Goal: Check status: Check status

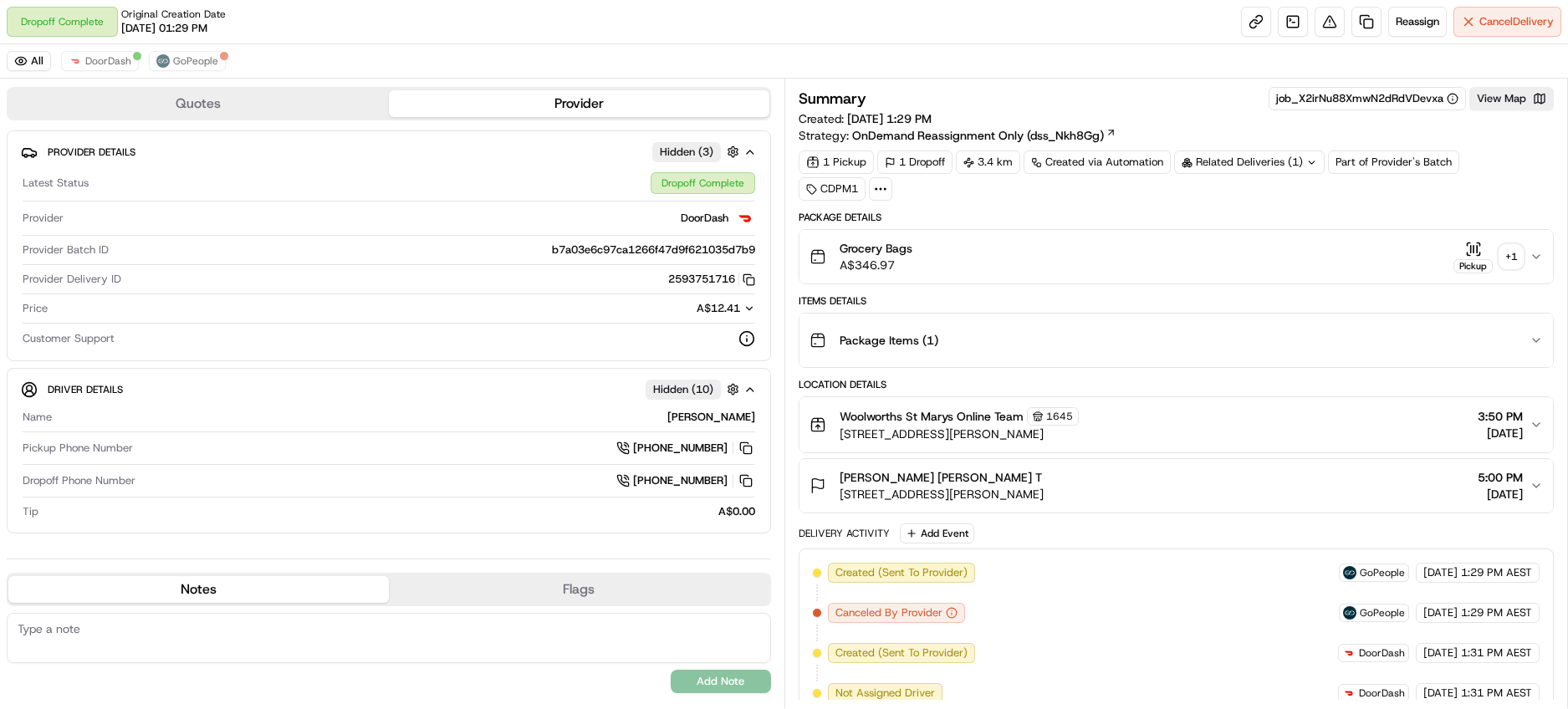
click at [1510, 260] on div "+ 1" at bounding box center [1511, 257] width 23 height 23
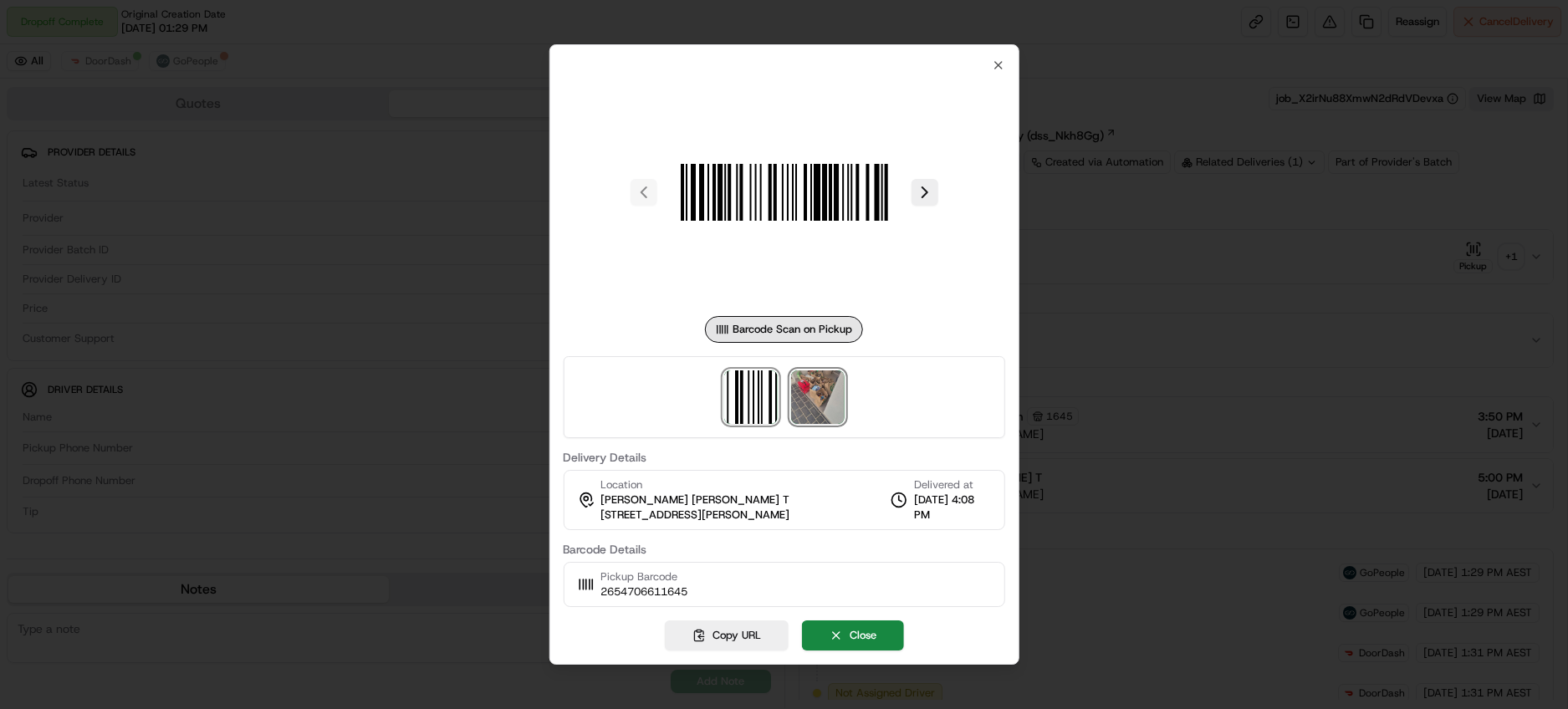
click at [813, 405] on img at bounding box center [817, 397] width 53 height 53
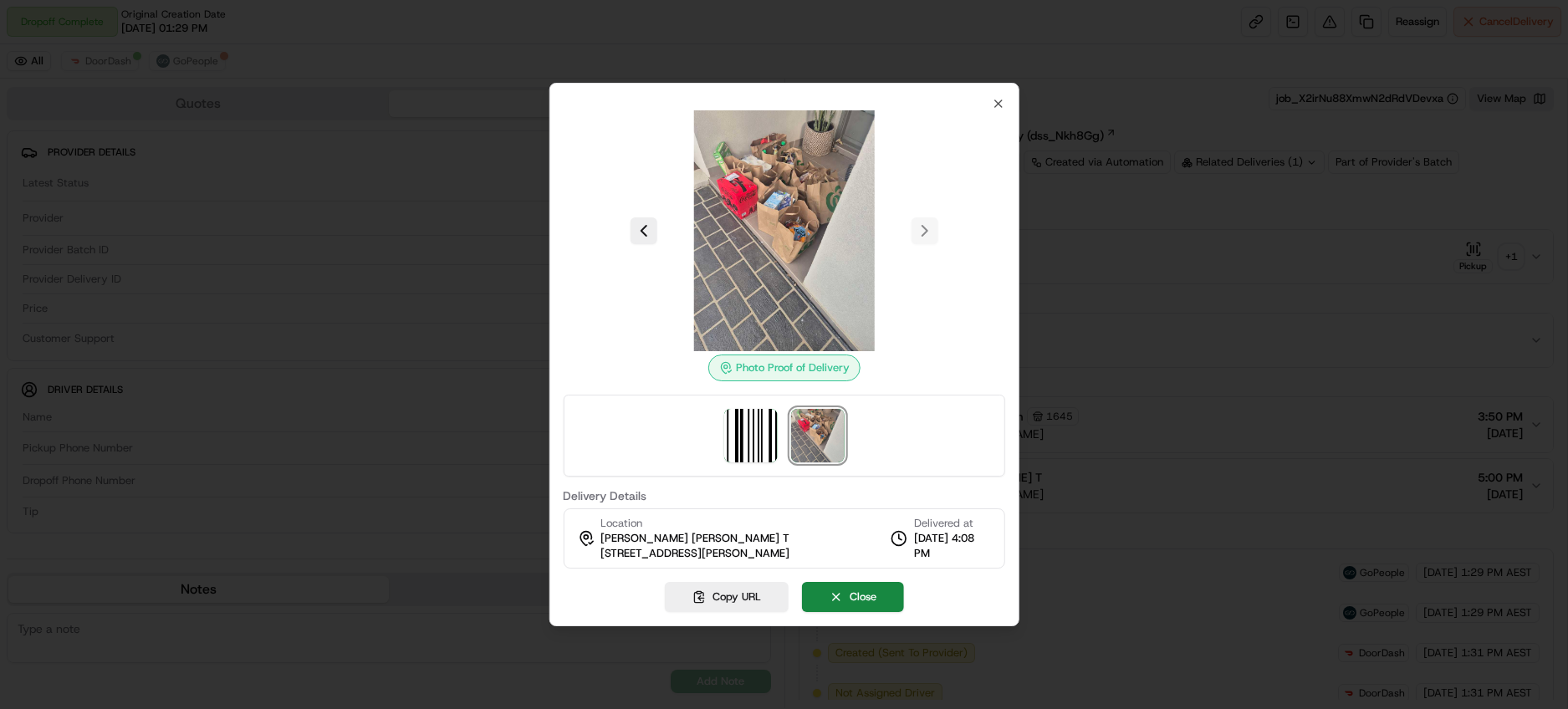
click at [787, 220] on img at bounding box center [784, 231] width 241 height 241
click at [996, 101] on icon "button" at bounding box center [999, 104] width 7 height 7
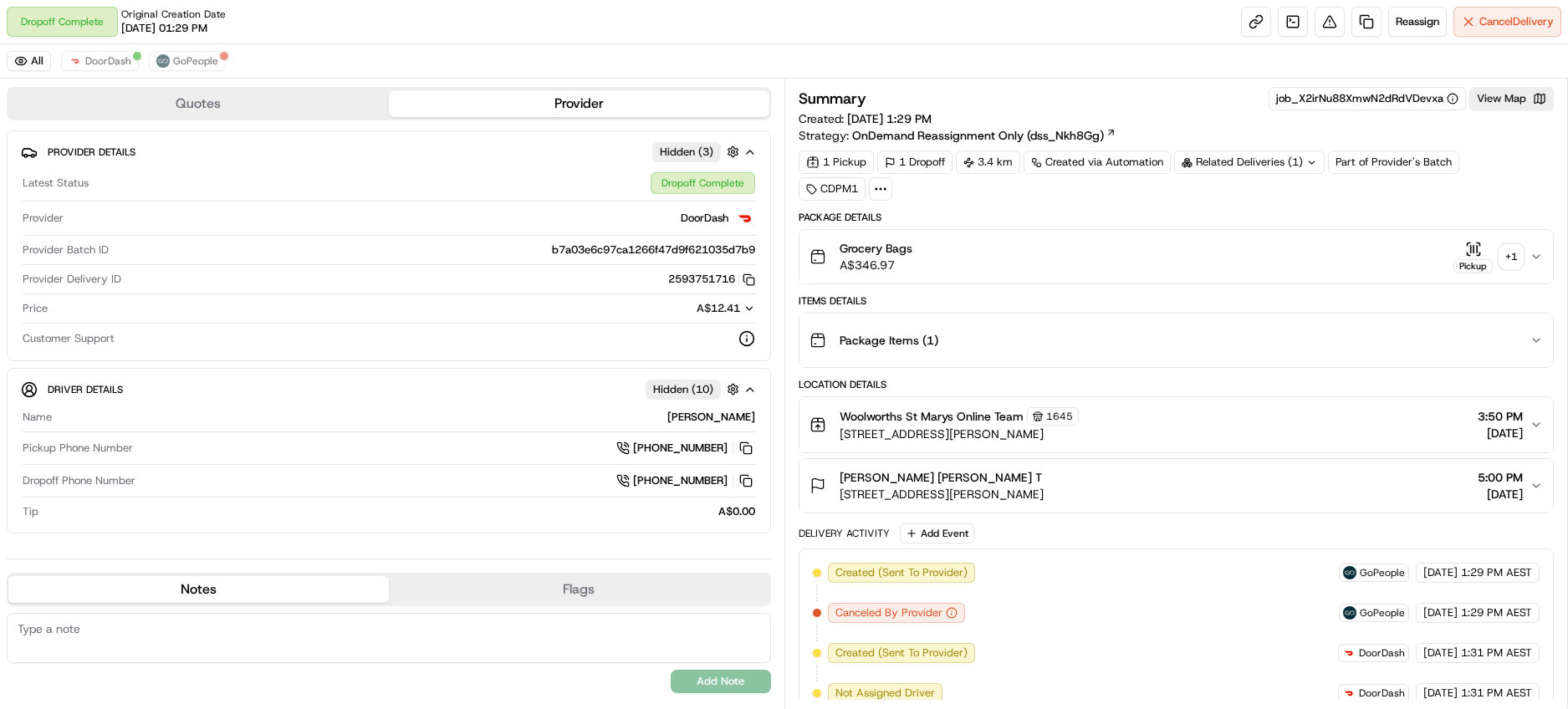
click at [1503, 252] on div "+ 1" at bounding box center [1511, 257] width 23 height 23
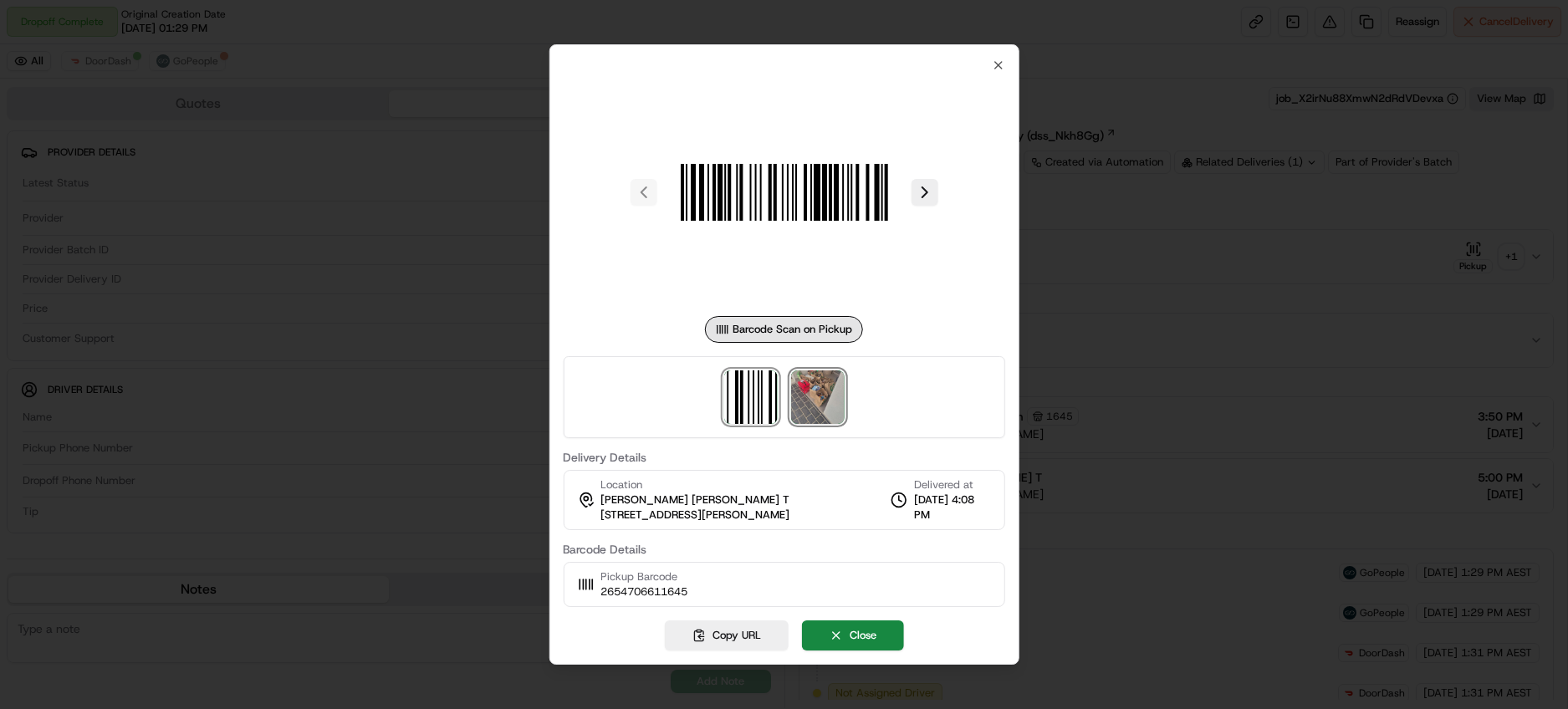
click at [805, 396] on img at bounding box center [817, 397] width 53 height 53
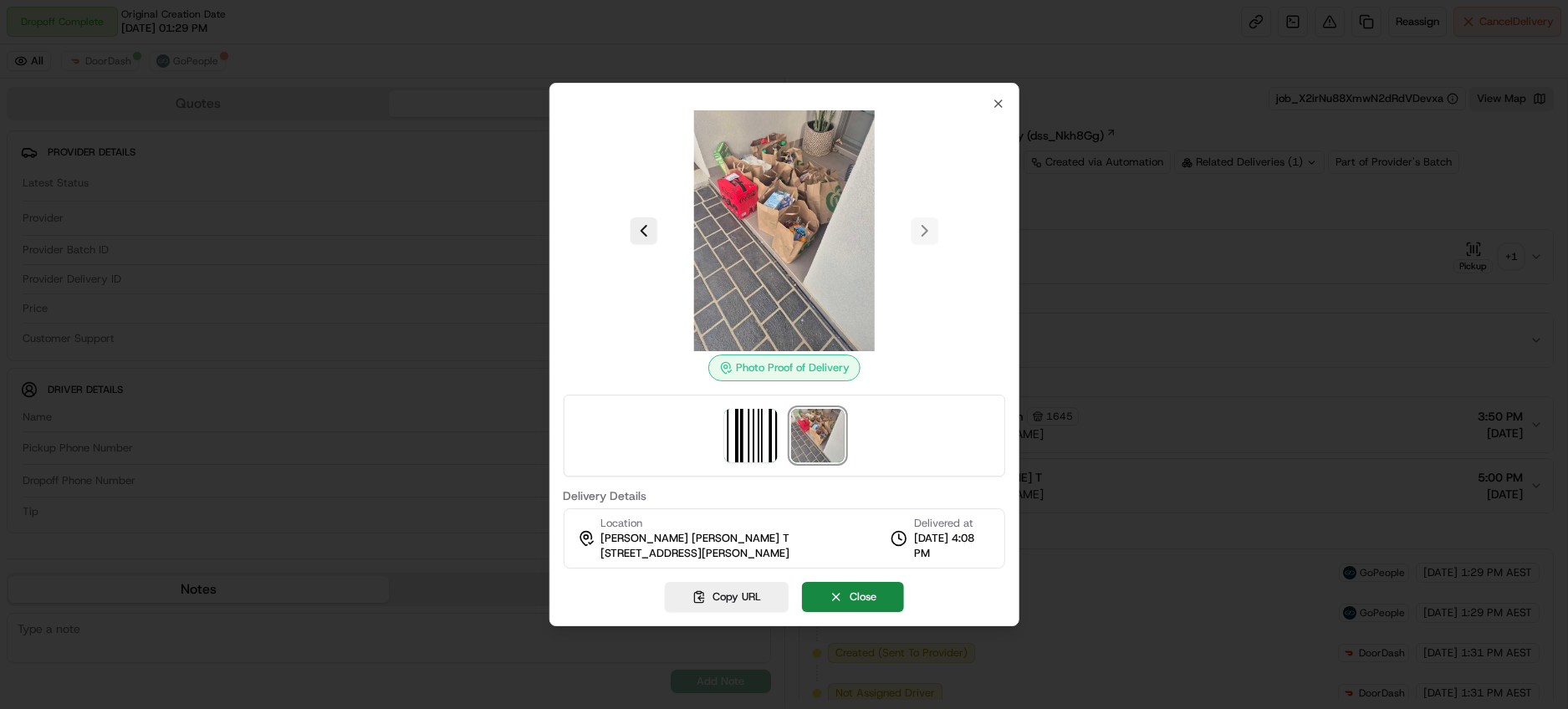
click at [447, 341] on div at bounding box center [784, 354] width 1568 height 709
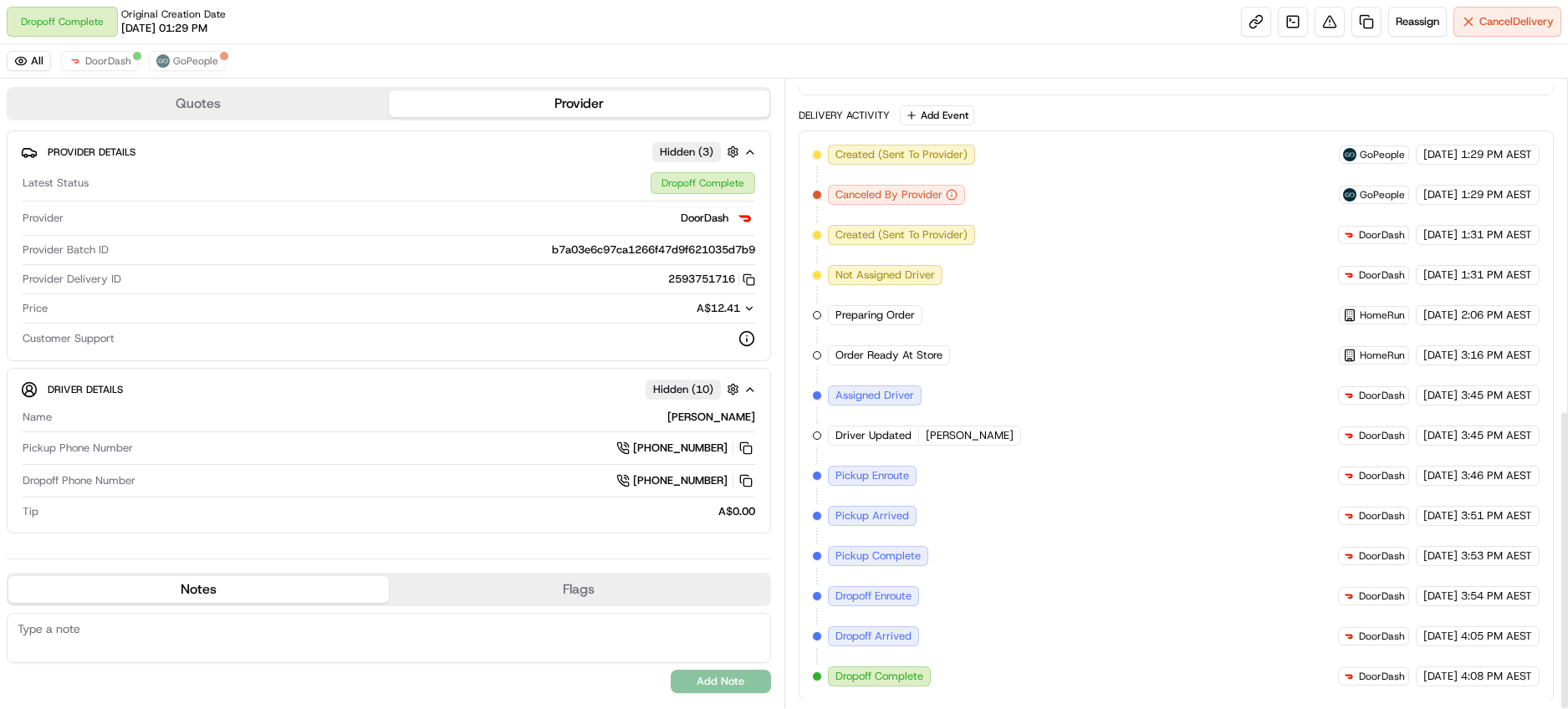
scroll to position [692, 0]
